Goal: Task Accomplishment & Management: Manage account settings

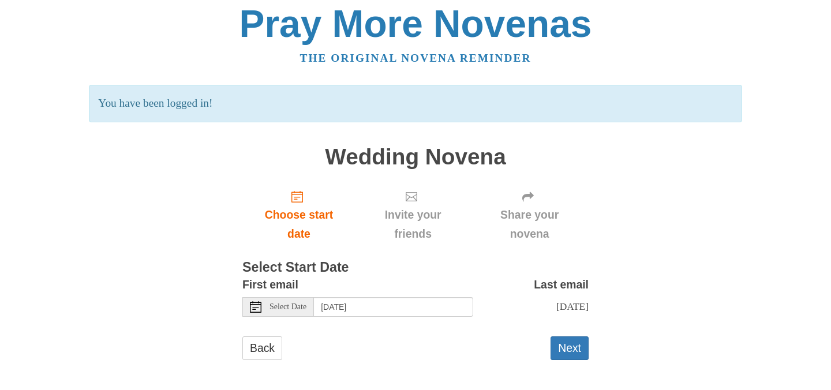
scroll to position [5, 0]
click at [572, 342] on button "Next" at bounding box center [570, 349] width 38 height 24
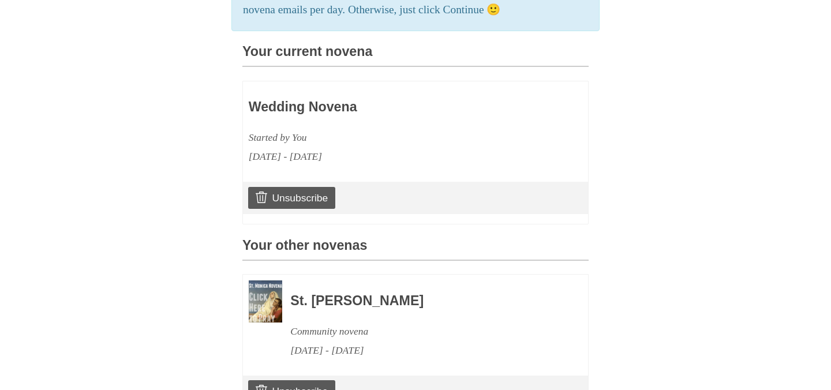
scroll to position [288, 0]
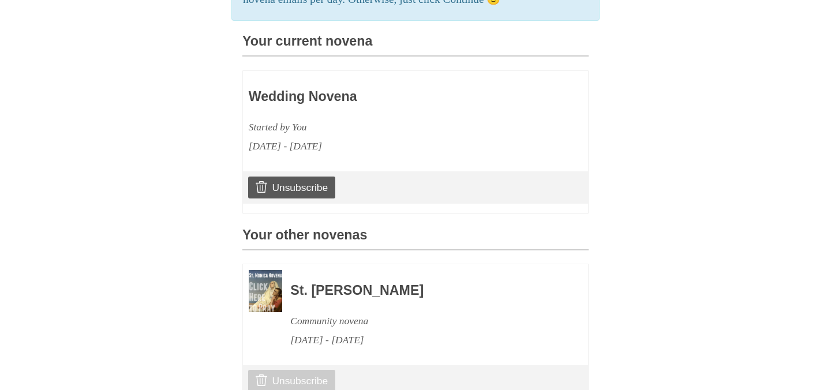
click at [314, 371] on link "Unsubscribe" at bounding box center [291, 381] width 87 height 22
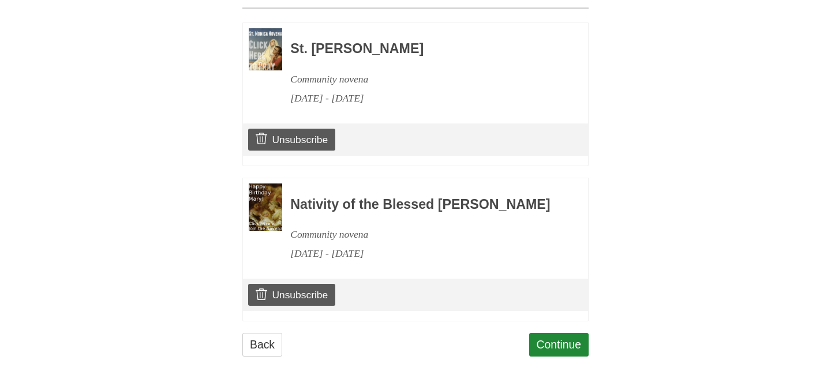
scroll to position [588, 0]
click at [301, 129] on link "Unsubscribe" at bounding box center [291, 140] width 87 height 22
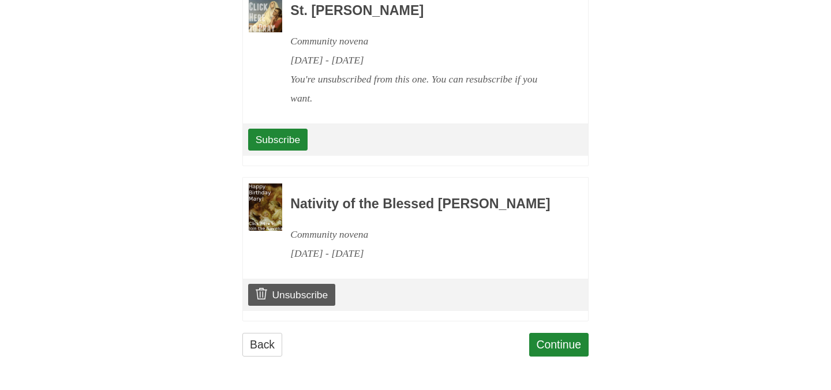
scroll to position [625, 0]
click at [303, 296] on link "Unsubscribe" at bounding box center [291, 295] width 87 height 22
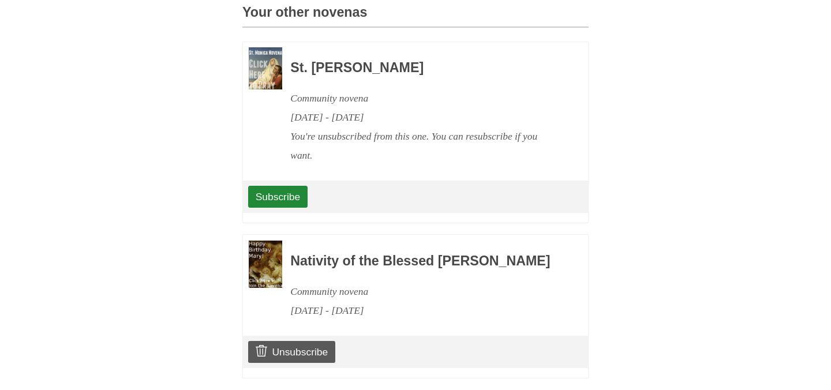
scroll to position [567, 0]
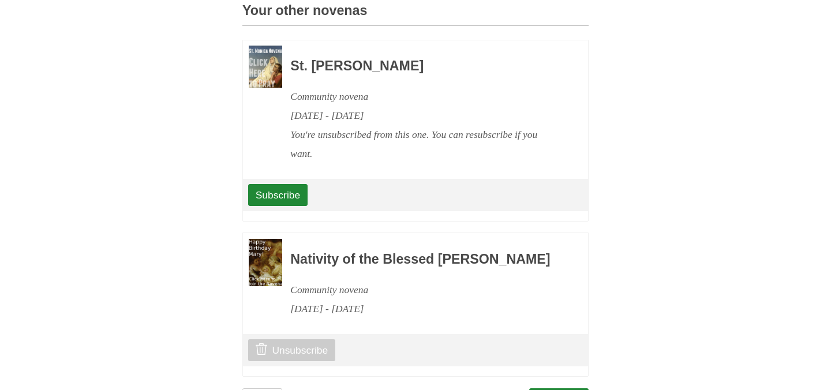
click at [320, 353] on link "Unsubscribe" at bounding box center [291, 351] width 87 height 22
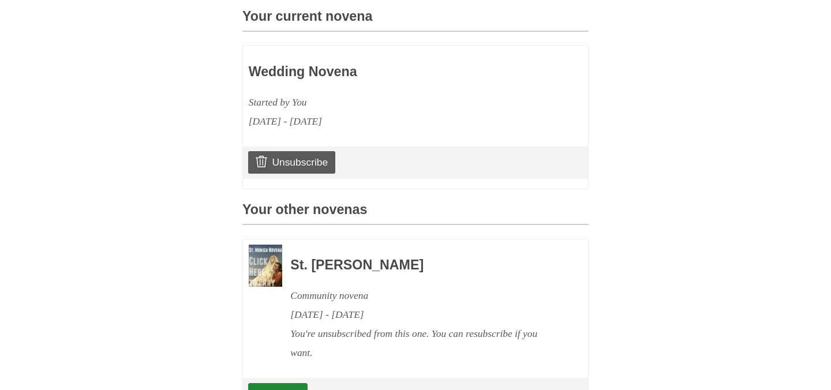
scroll to position [368, 0]
click at [300, 151] on link "Unsubscribe" at bounding box center [291, 162] width 87 height 22
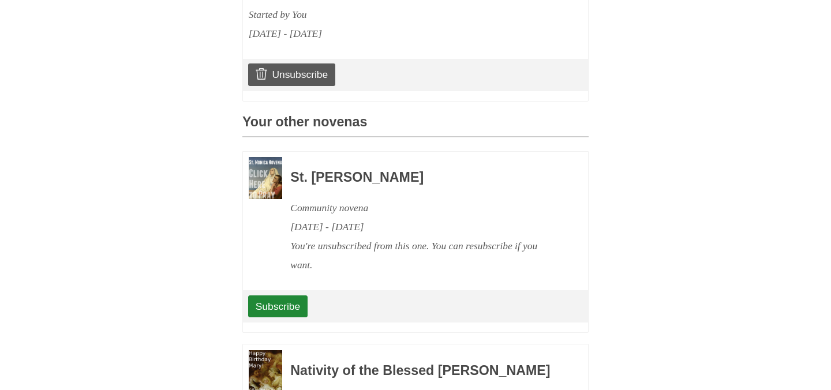
scroll to position [456, 0]
click at [293, 297] on link "Subscribe" at bounding box center [277, 306] width 59 height 22
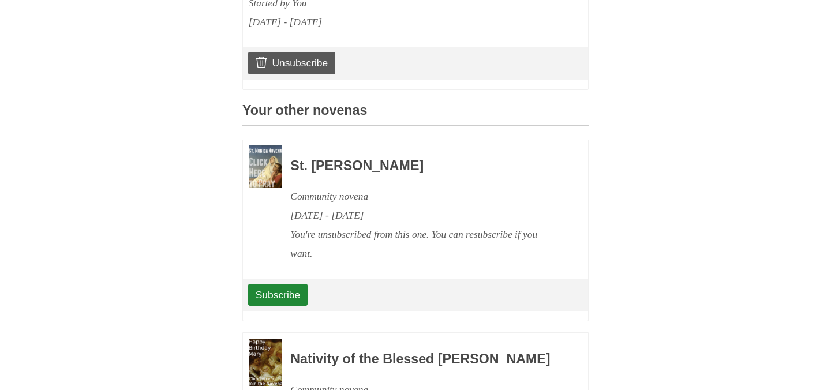
scroll to position [475, 0]
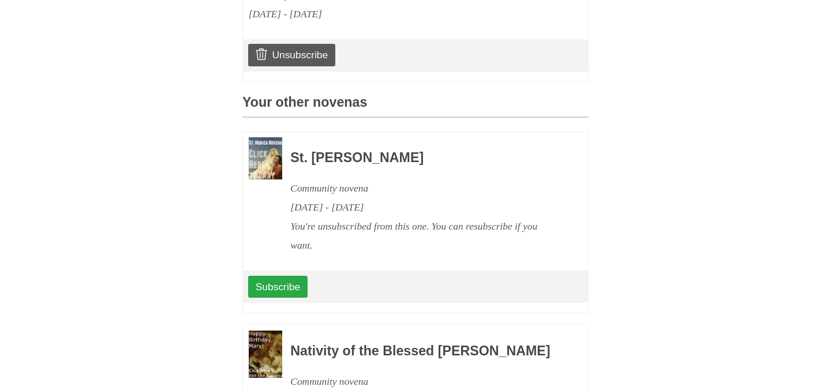
click at [287, 279] on link "Subscribe" at bounding box center [277, 287] width 59 height 22
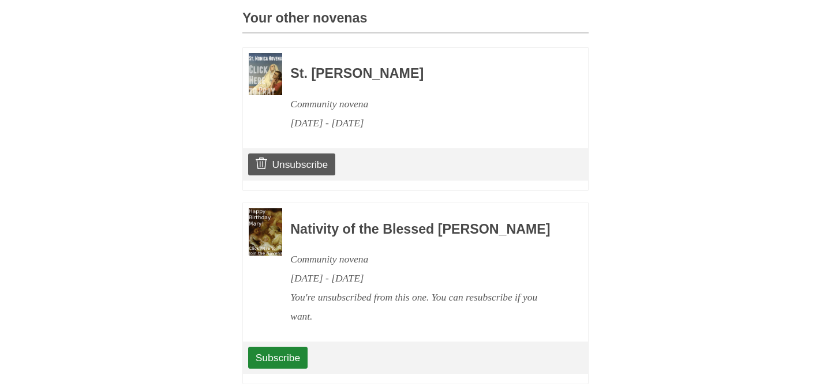
scroll to position [561, 0]
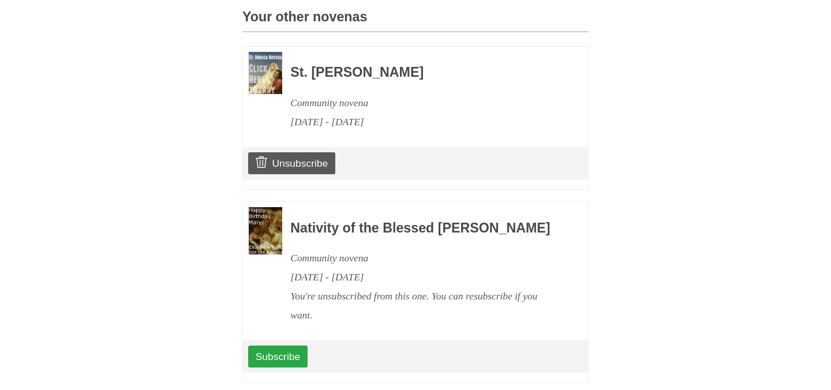
click at [290, 358] on link "Subscribe" at bounding box center [277, 357] width 59 height 22
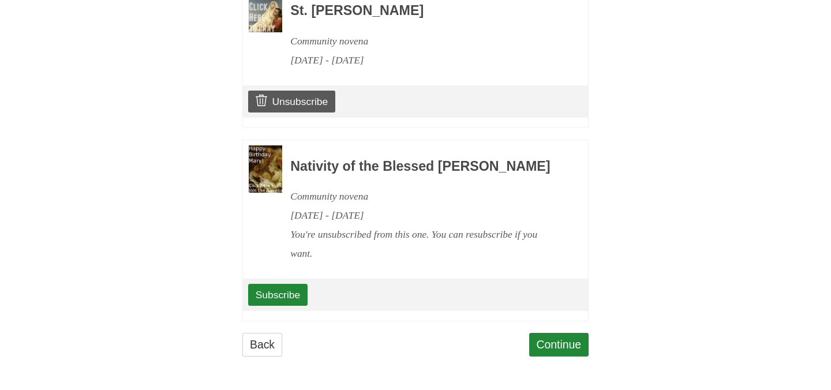
scroll to position [625, 0]
click at [290, 291] on link "Subscribe" at bounding box center [277, 295] width 59 height 22
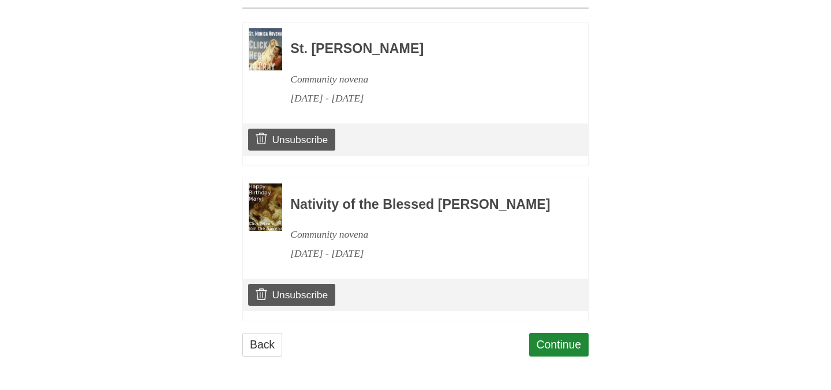
scroll to position [588, 0]
click at [290, 291] on link "Unsubscribe" at bounding box center [291, 295] width 87 height 22
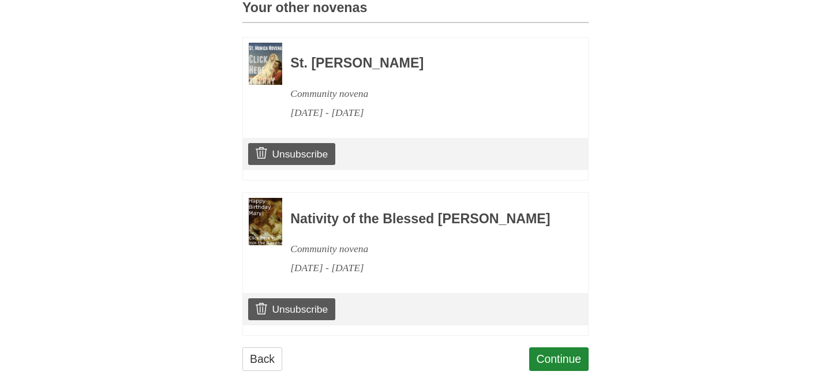
scroll to position [569, 0]
click at [307, 150] on link "Unsubscribe" at bounding box center [291, 155] width 87 height 22
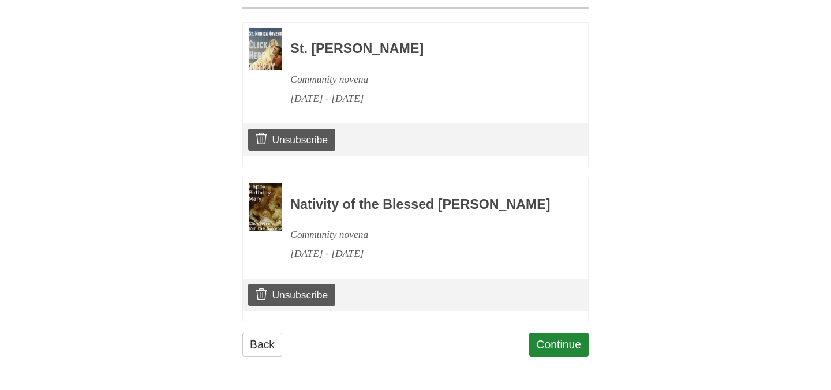
scroll to position [588, 0]
click at [271, 346] on link "Back" at bounding box center [263, 345] width 40 height 24
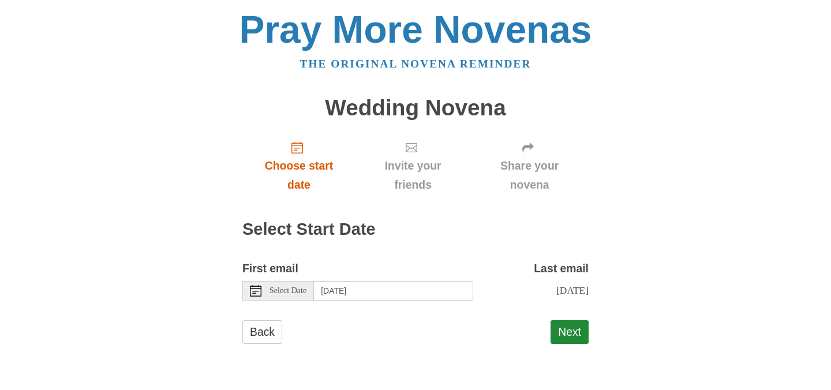
click at [293, 148] on icon "Choose start date" at bounding box center [298, 148] width 12 height 12
